Goal: Find specific page/section: Find specific page/section

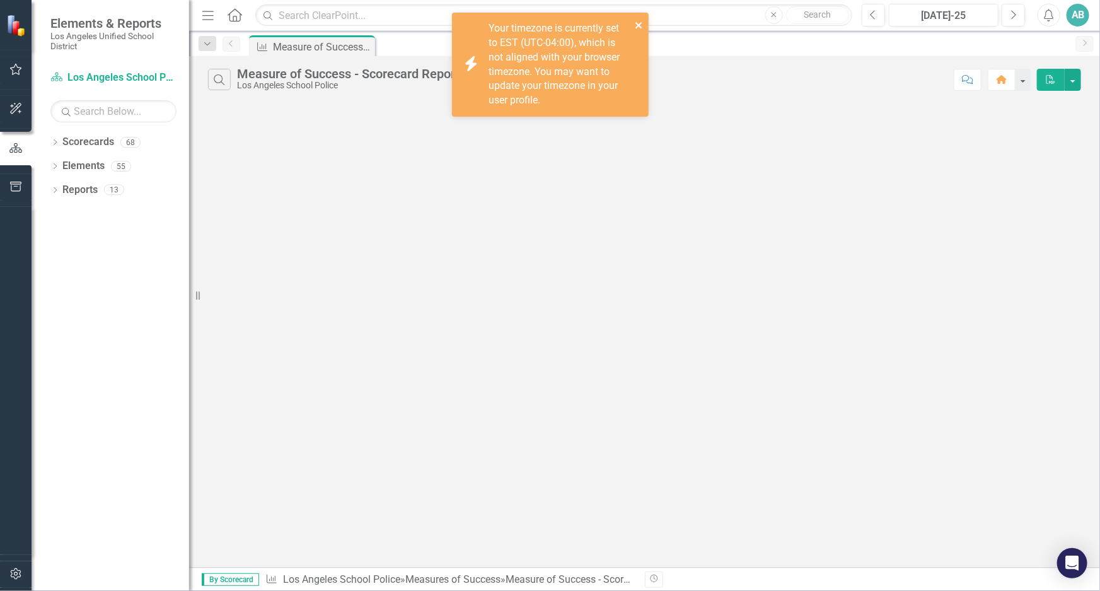
click at [636, 23] on icon "close" at bounding box center [639, 25] width 6 height 6
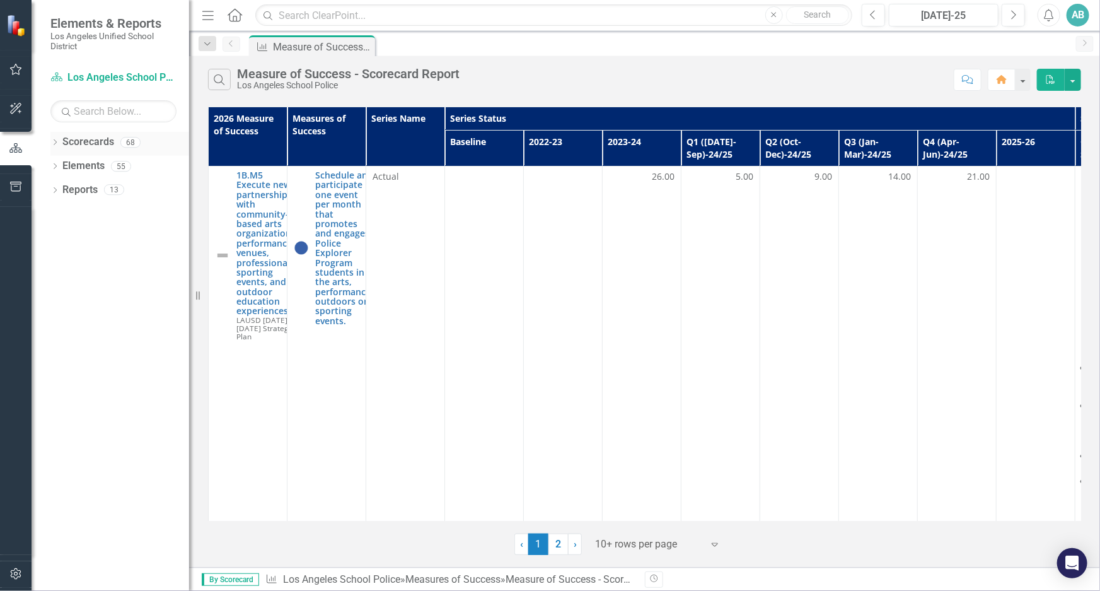
click at [52, 144] on icon "Dropdown" at bounding box center [54, 143] width 9 height 7
click at [63, 165] on icon at bounding box center [62, 166] width 3 height 6
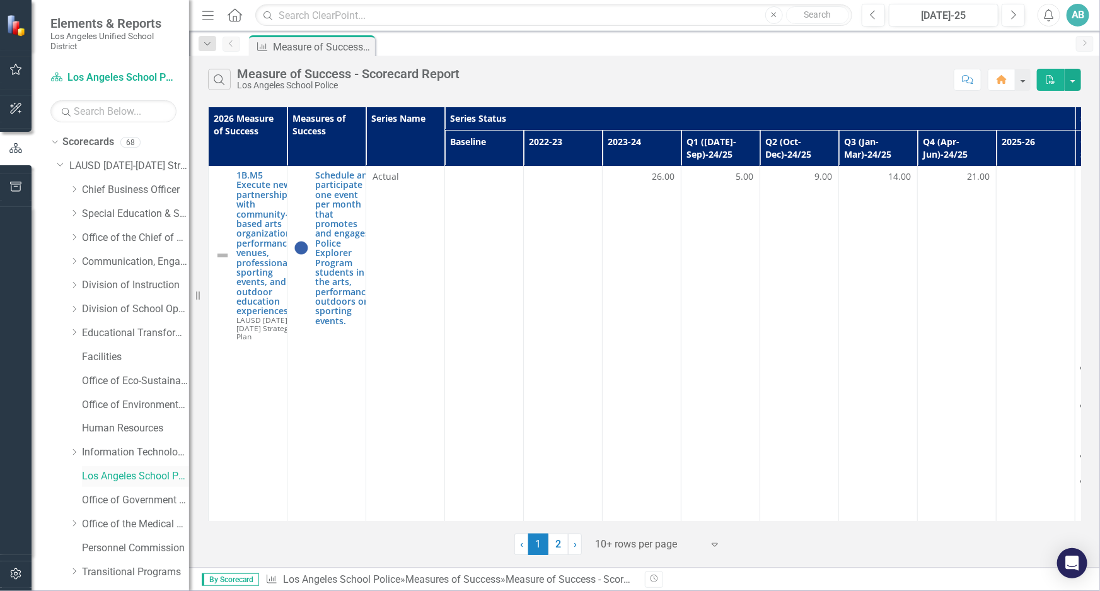
click at [138, 470] on link "Los Angeles School Police" at bounding box center [135, 476] width 107 height 15
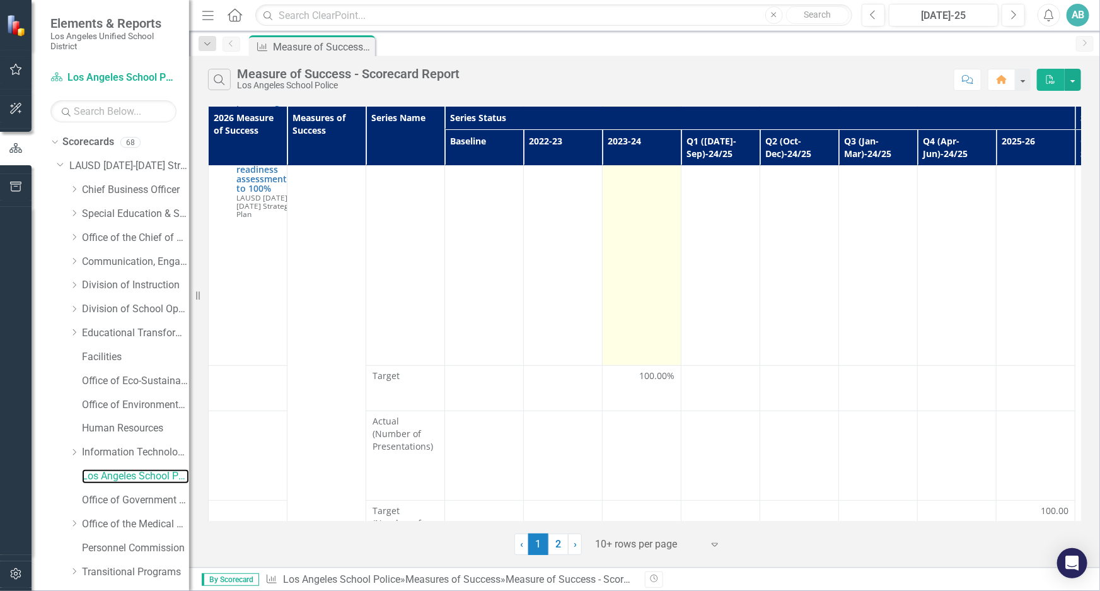
scroll to position [2534, 0]
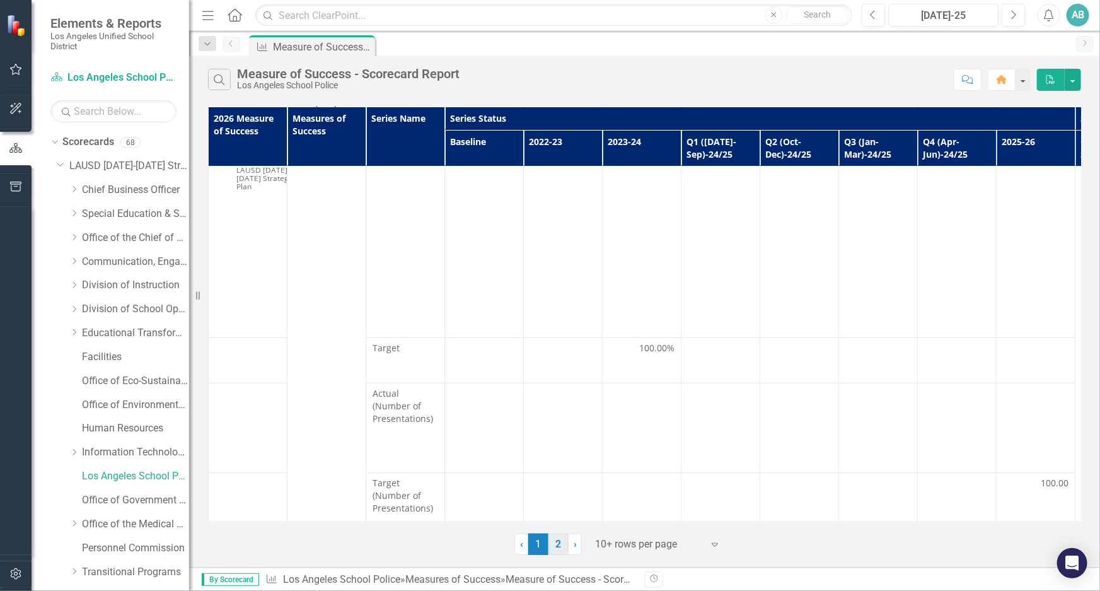
click at [557, 540] on link "2" at bounding box center [559, 544] width 20 height 21
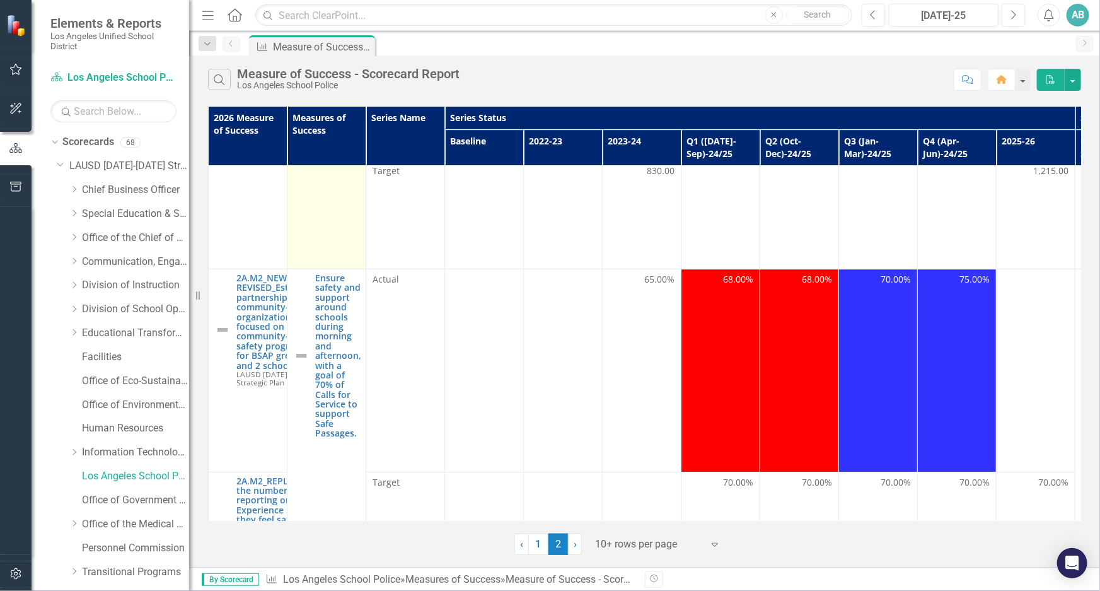
scroll to position [1949, 0]
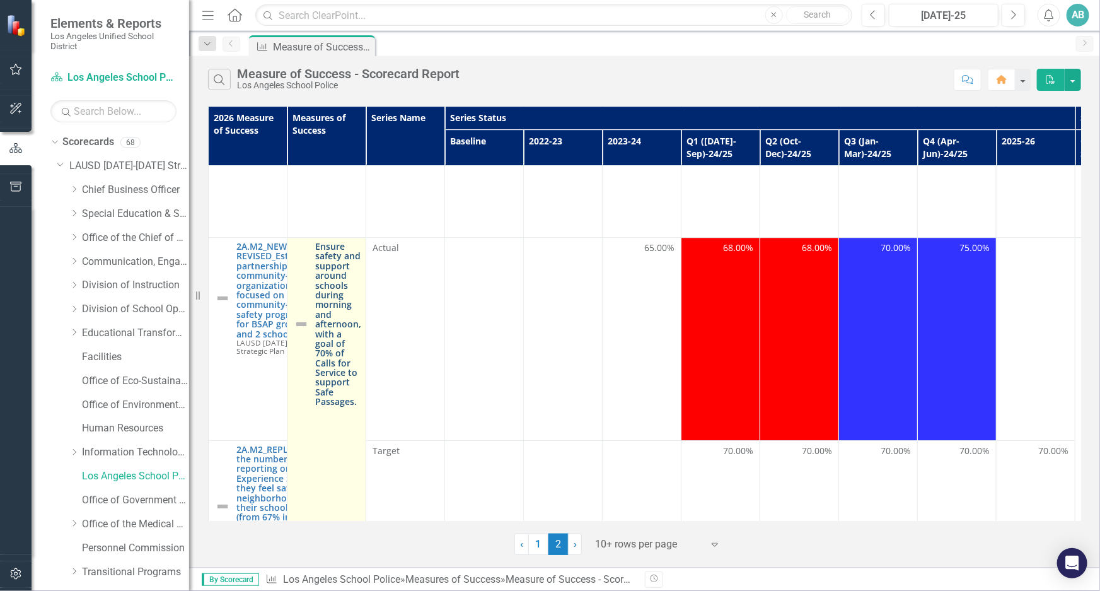
click at [333, 259] on link "Ensure safety and support around schools during morning and afternoon, with a g…" at bounding box center [338, 324] width 46 height 165
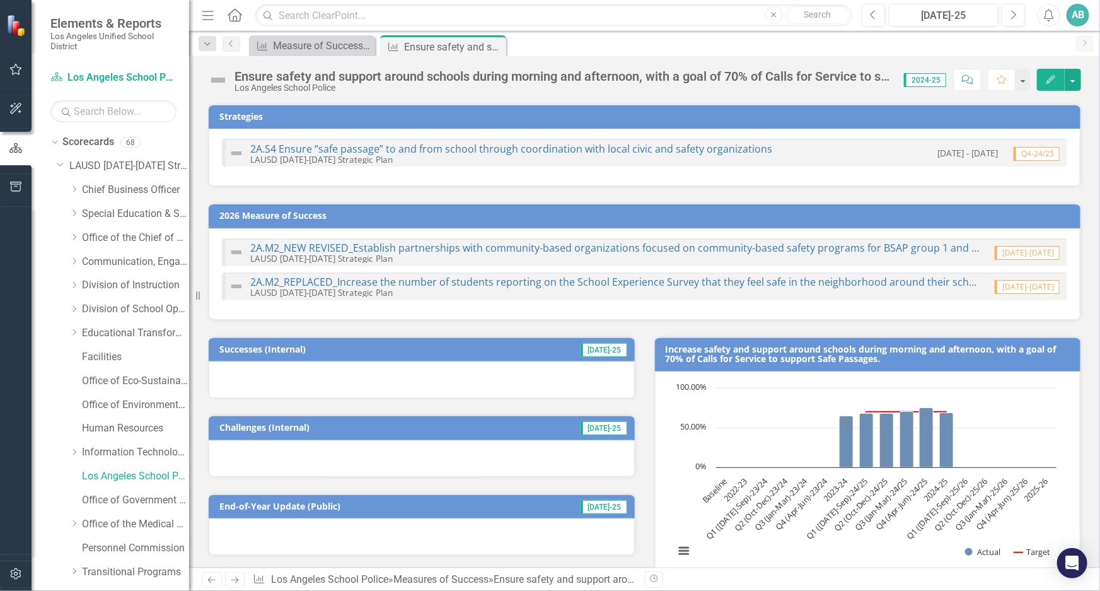
click at [883, 81] on div "Ensure safety and support around schools during morning and afternoon, with a g…" at bounding box center [563, 76] width 657 height 14
click at [1054, 78] on icon "Edit" at bounding box center [1051, 79] width 11 height 9
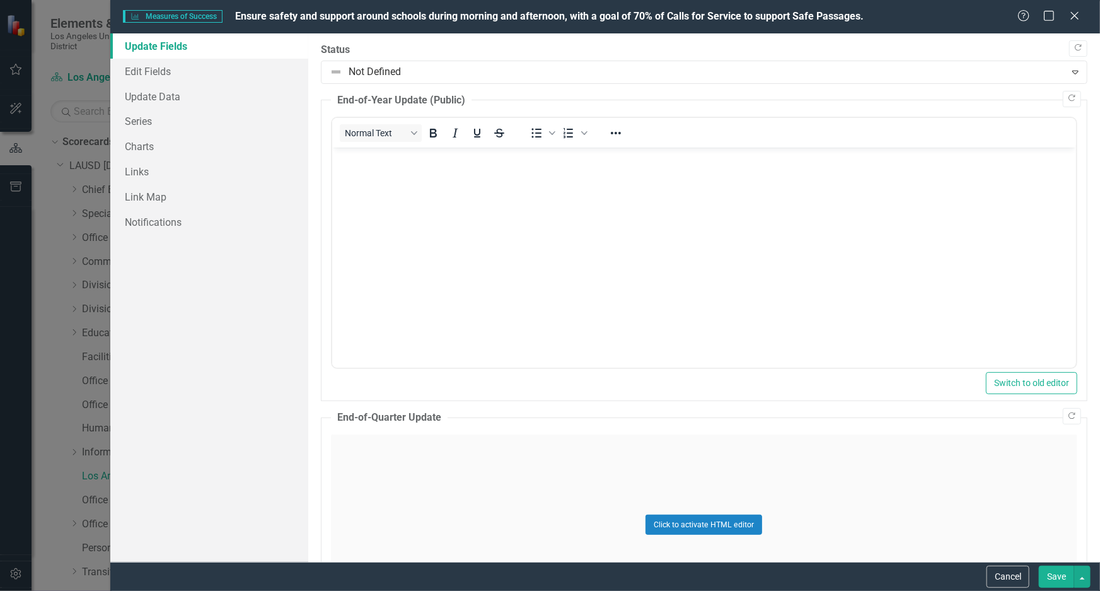
drag, startPoint x: 237, startPoint y: 16, endPoint x: 287, endPoint y: 13, distance: 49.9
click at [287, 13] on span "Ensure safety and support around schools during morning and afternoon, with a g…" at bounding box center [549, 16] width 629 height 12
click at [286, 16] on span "Ensure safety and support around schools during morning and afternoon, with a g…" at bounding box center [549, 16] width 629 height 12
drag, startPoint x: 233, startPoint y: 15, endPoint x: 273, endPoint y: 15, distance: 39.7
click at [272, 15] on div "Measures of Success Measures of Success Ensure safety and support around school…" at bounding box center [570, 16] width 895 height 15
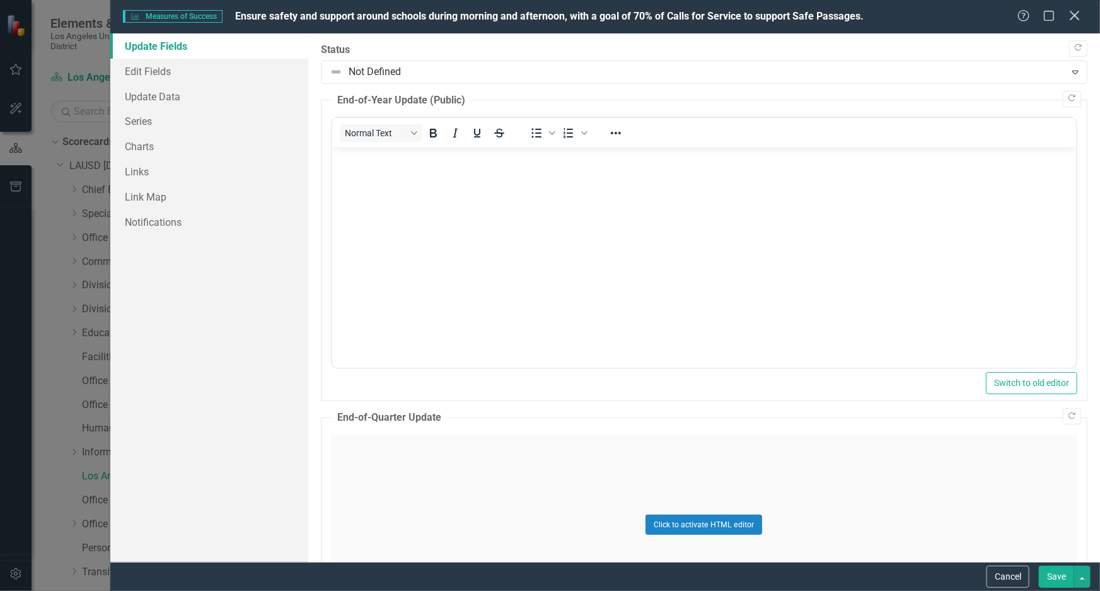
click at [1069, 19] on icon "Close" at bounding box center [1075, 15] width 16 height 12
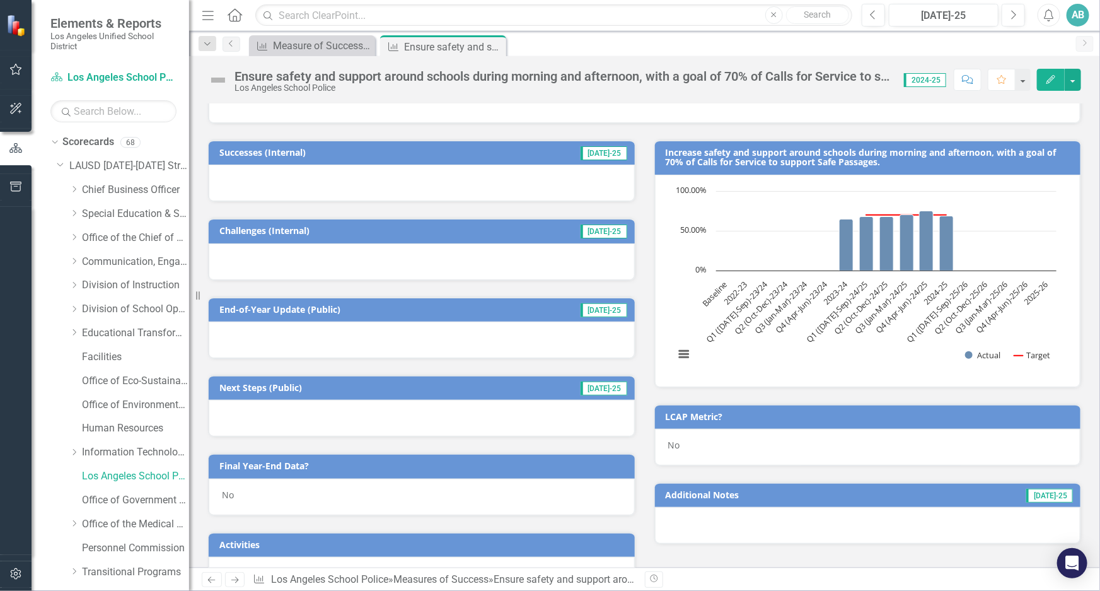
scroll to position [57, 0]
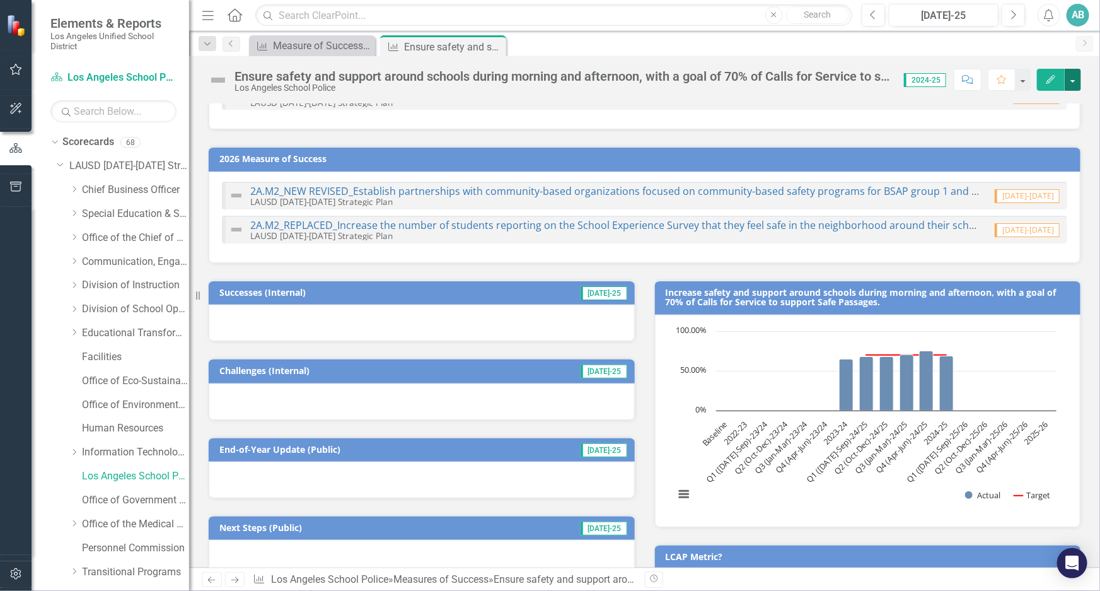
click at [1076, 78] on button "button" at bounding box center [1073, 80] width 16 height 22
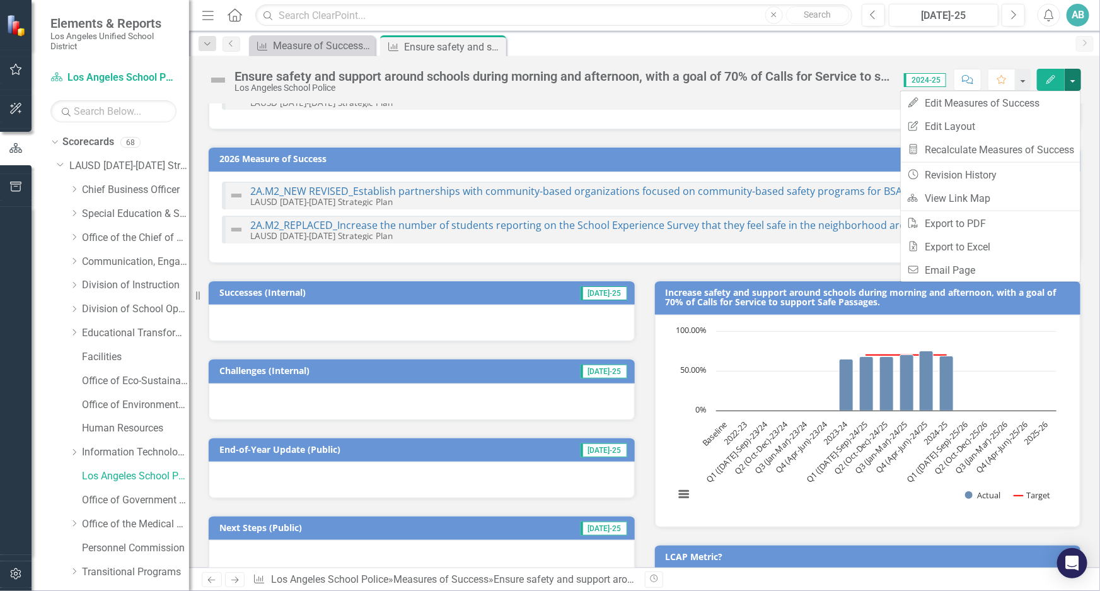
drag, startPoint x: 795, startPoint y: 86, endPoint x: 857, endPoint y: 70, distance: 63.8
click at [795, 86] on div "Los Angeles School Police" at bounding box center [563, 87] width 657 height 9
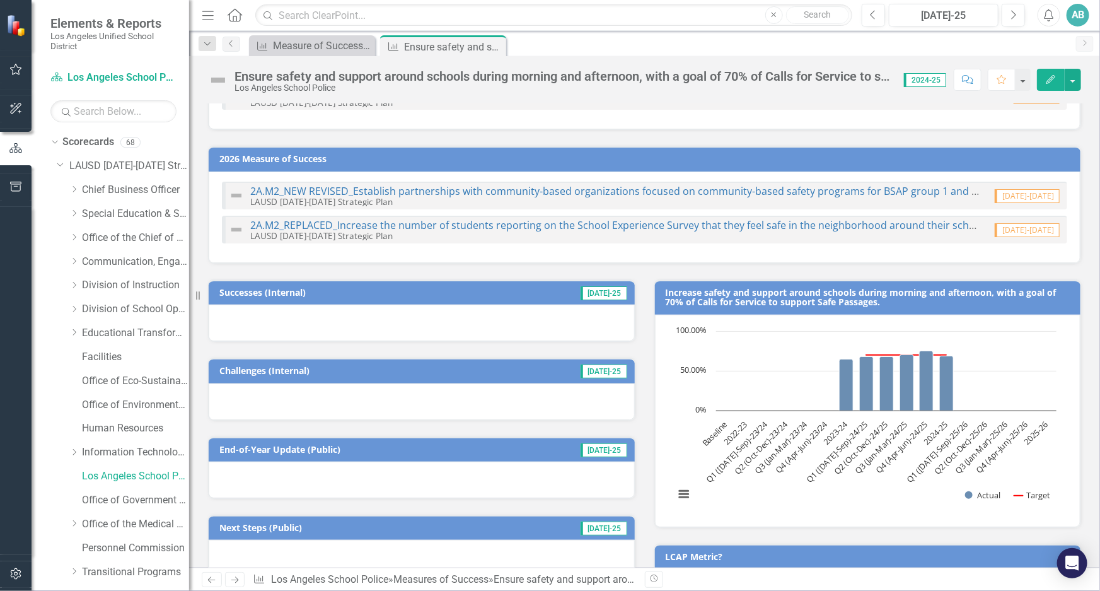
click at [1053, 79] on icon "button" at bounding box center [1051, 79] width 9 height 9
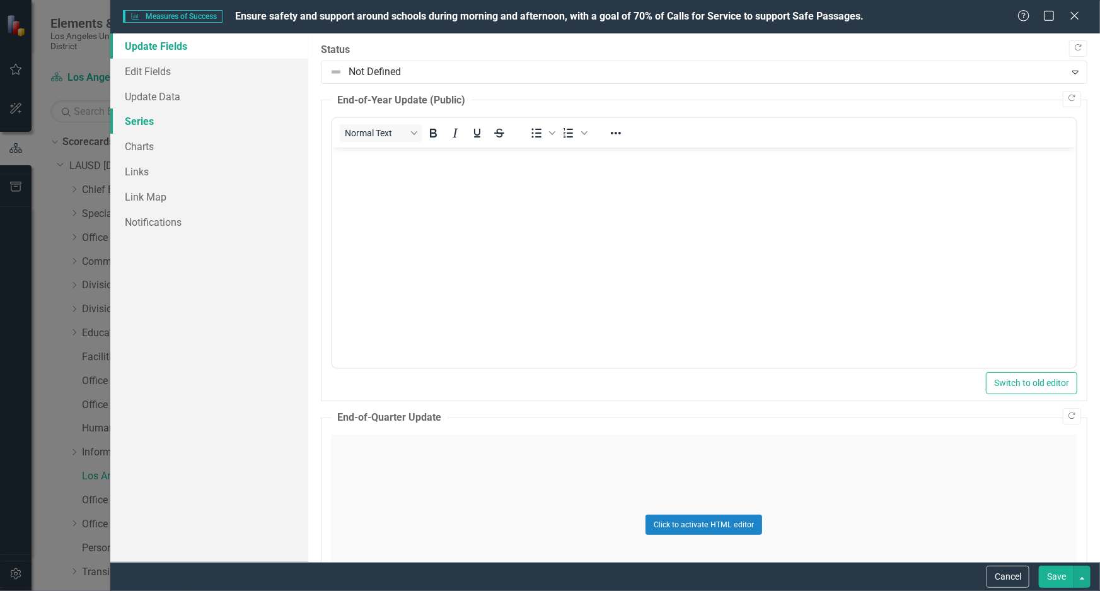
scroll to position [0, 0]
click at [260, 18] on span "Ensure safety and support around schools during morning and afternoon, with a g…" at bounding box center [549, 16] width 629 height 12
drag, startPoint x: 260, startPoint y: 13, endPoint x: 237, endPoint y: 19, distance: 24.0
click at [237, 19] on span "Ensure safety and support around schools during morning and afternoon, with a g…" at bounding box center [549, 16] width 629 height 12
drag, startPoint x: 238, startPoint y: 16, endPoint x: 396, endPoint y: 18, distance: 157.7
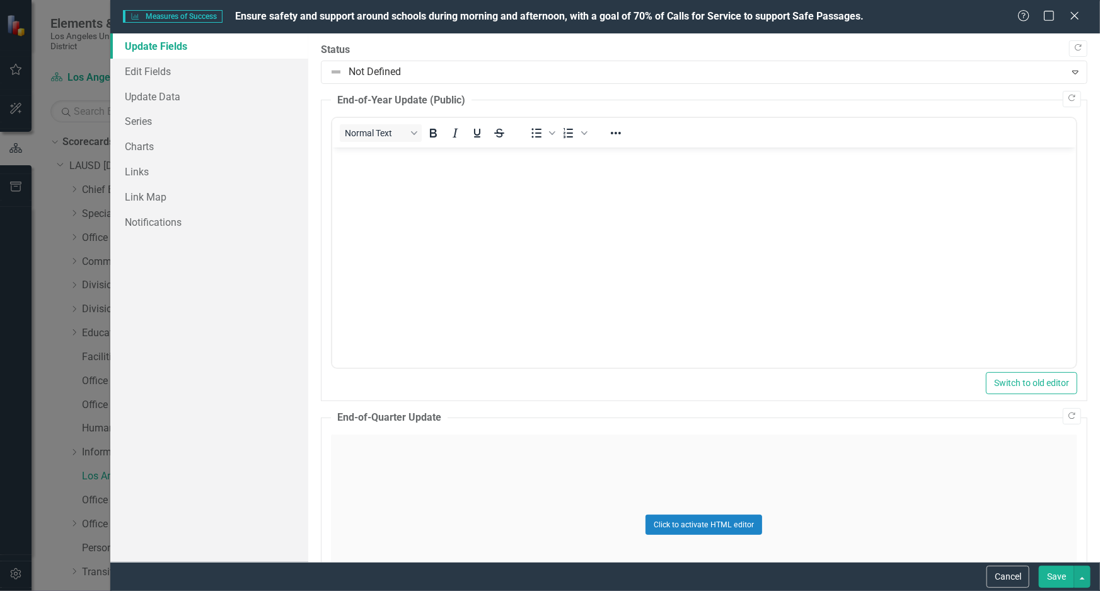
click at [395, 18] on span "Ensure safety and support around schools during morning and afternoon, with a g…" at bounding box center [549, 16] width 629 height 12
click at [1071, 15] on icon "Close" at bounding box center [1075, 15] width 16 height 12
